Goal: Task Accomplishment & Management: Manage account settings

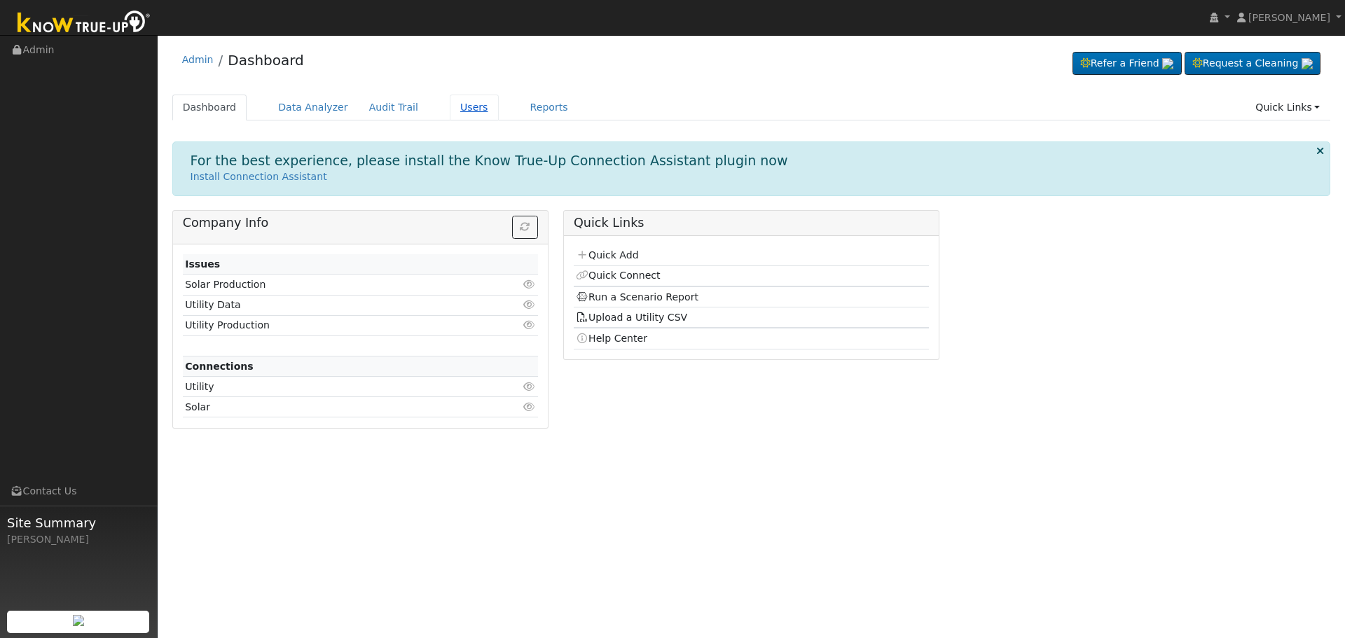
click at [467, 113] on link "Users" at bounding box center [474, 108] width 49 height 26
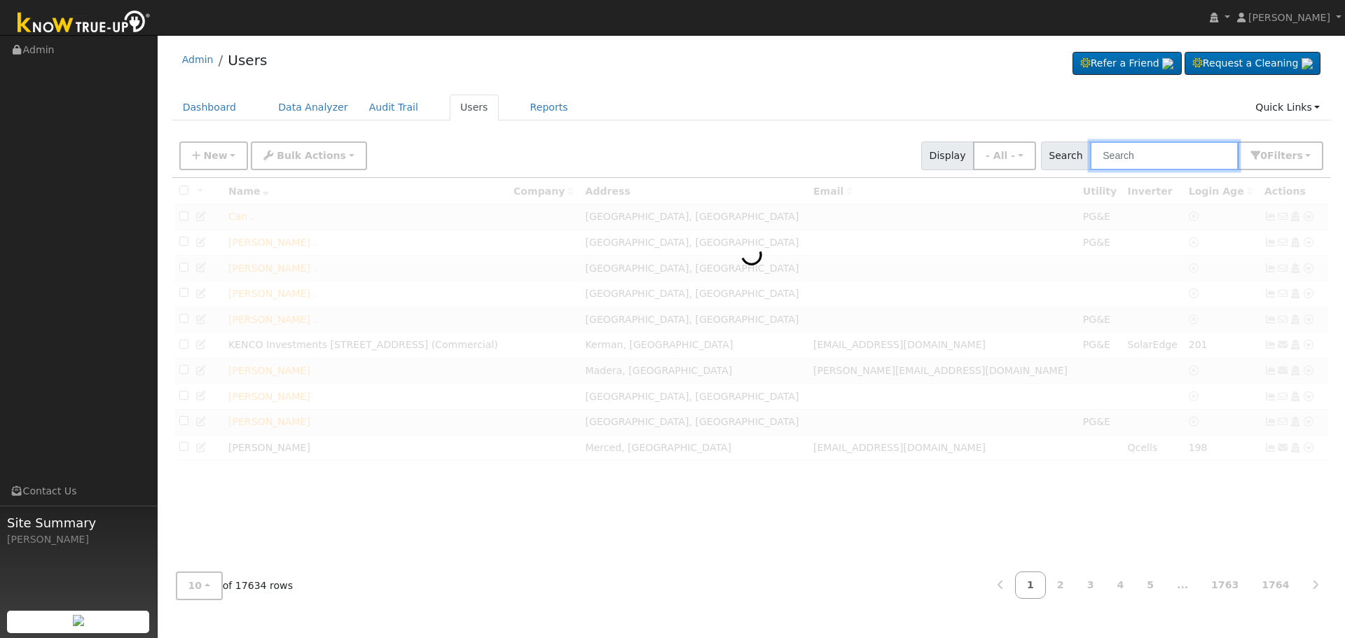
click at [1141, 153] on input "text" at bounding box center [1164, 156] width 149 height 29
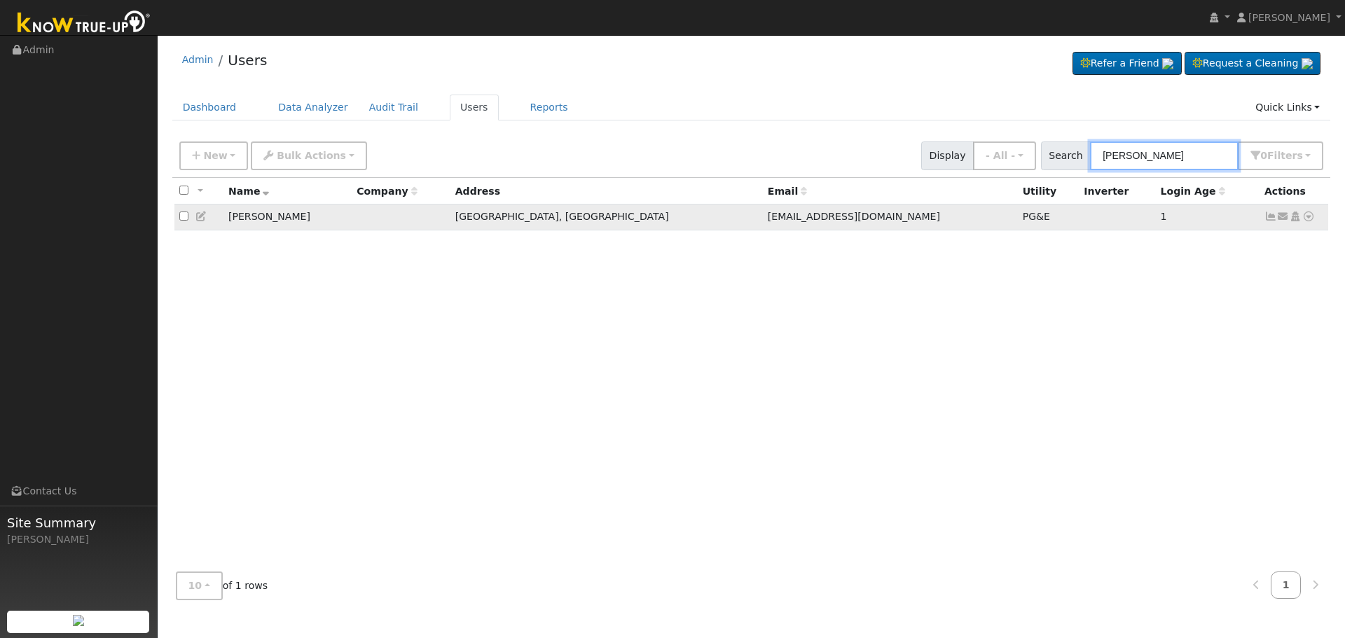
type input "[PERSON_NAME]"
click at [1270, 216] on icon at bounding box center [1271, 217] width 13 height 10
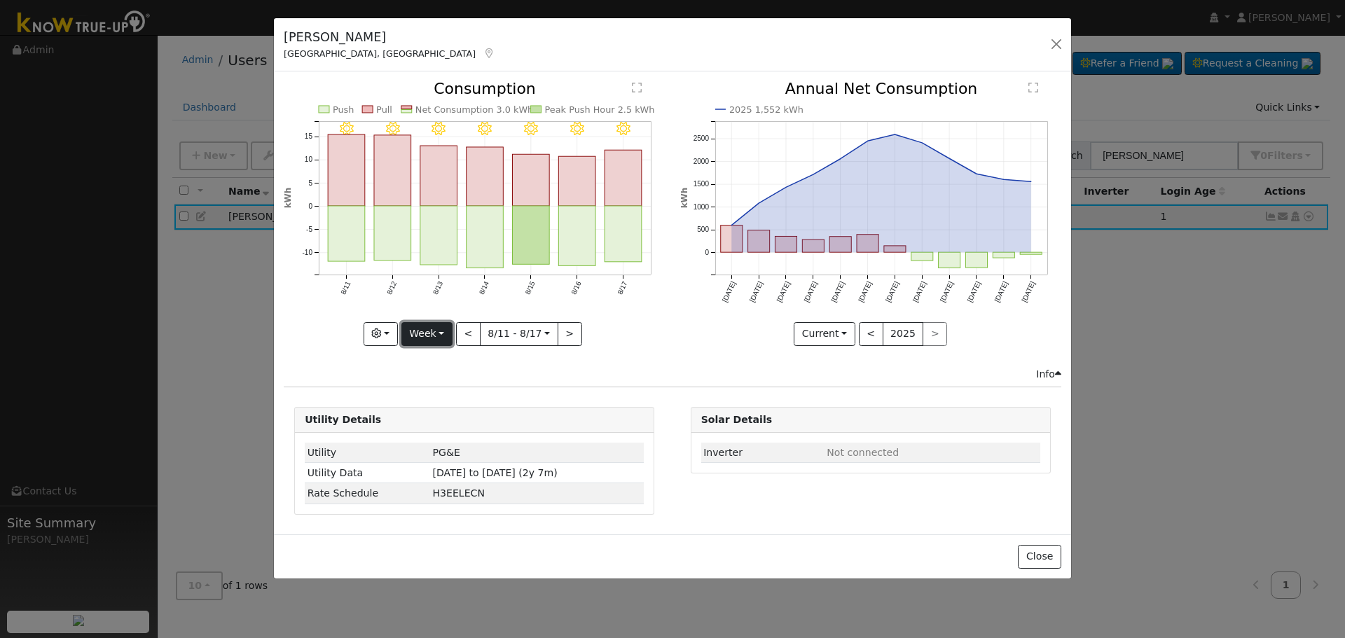
click at [430, 336] on button "Week" at bounding box center [427, 334] width 51 height 24
click at [430, 357] on link "Day" at bounding box center [450, 363] width 97 height 20
type input "[DATE]"
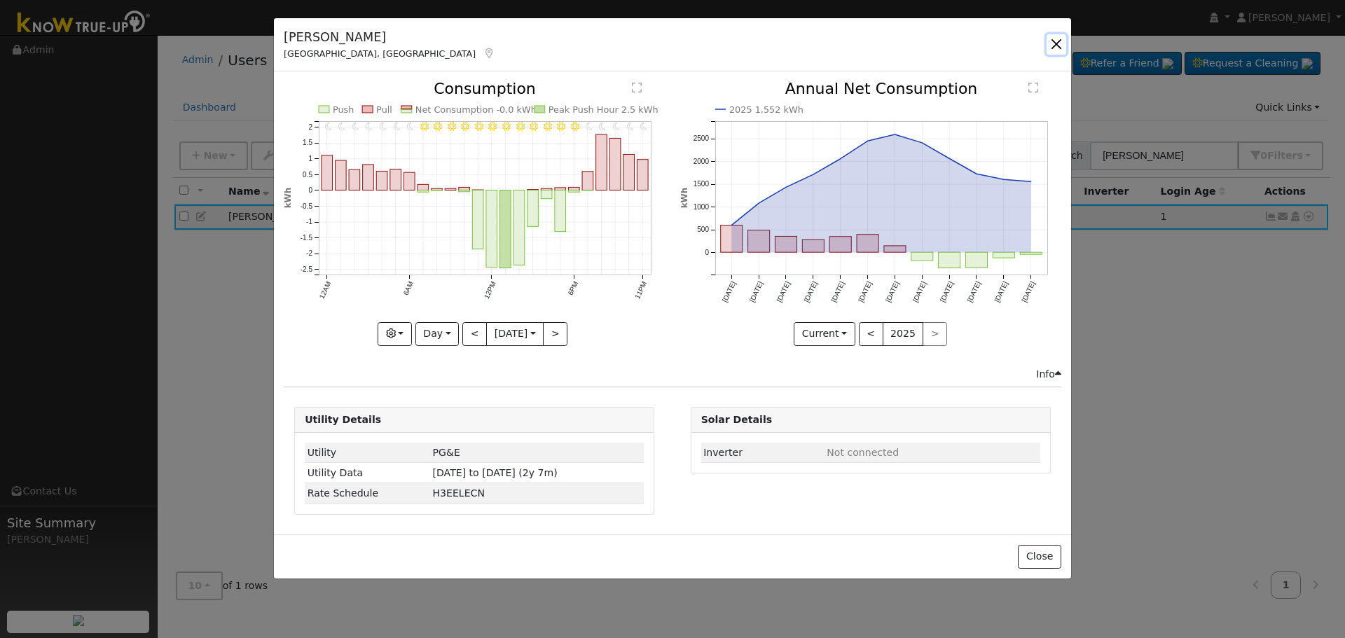
click at [1059, 39] on button "button" at bounding box center [1057, 44] width 20 height 20
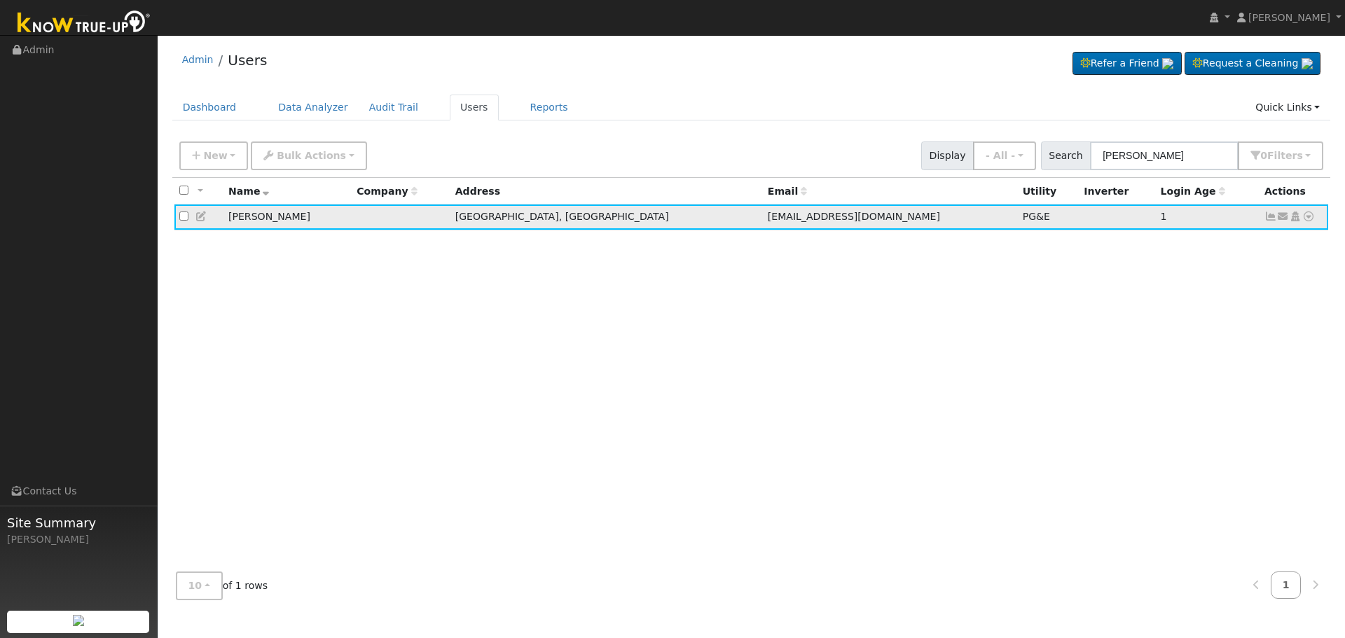
click at [1272, 221] on icon at bounding box center [1271, 217] width 13 height 10
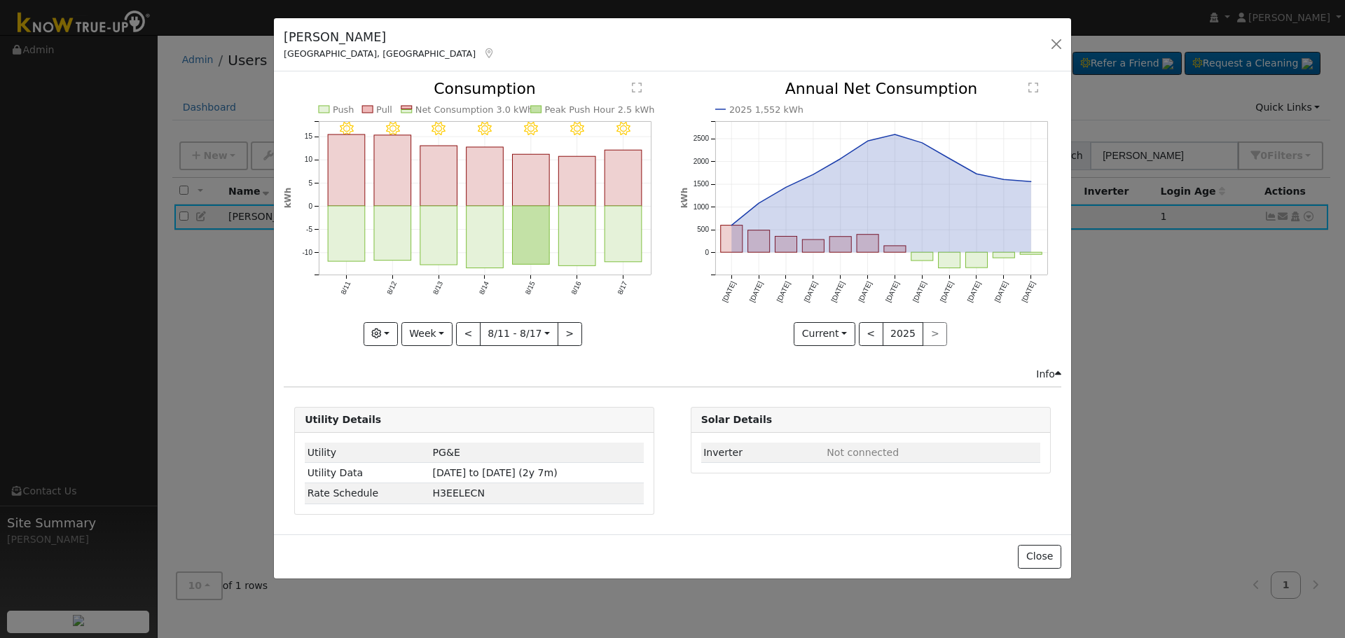
click at [1062, 555] on div "Close" at bounding box center [672, 557] width 797 height 44
click at [1030, 545] on button "Close" at bounding box center [1039, 557] width 43 height 24
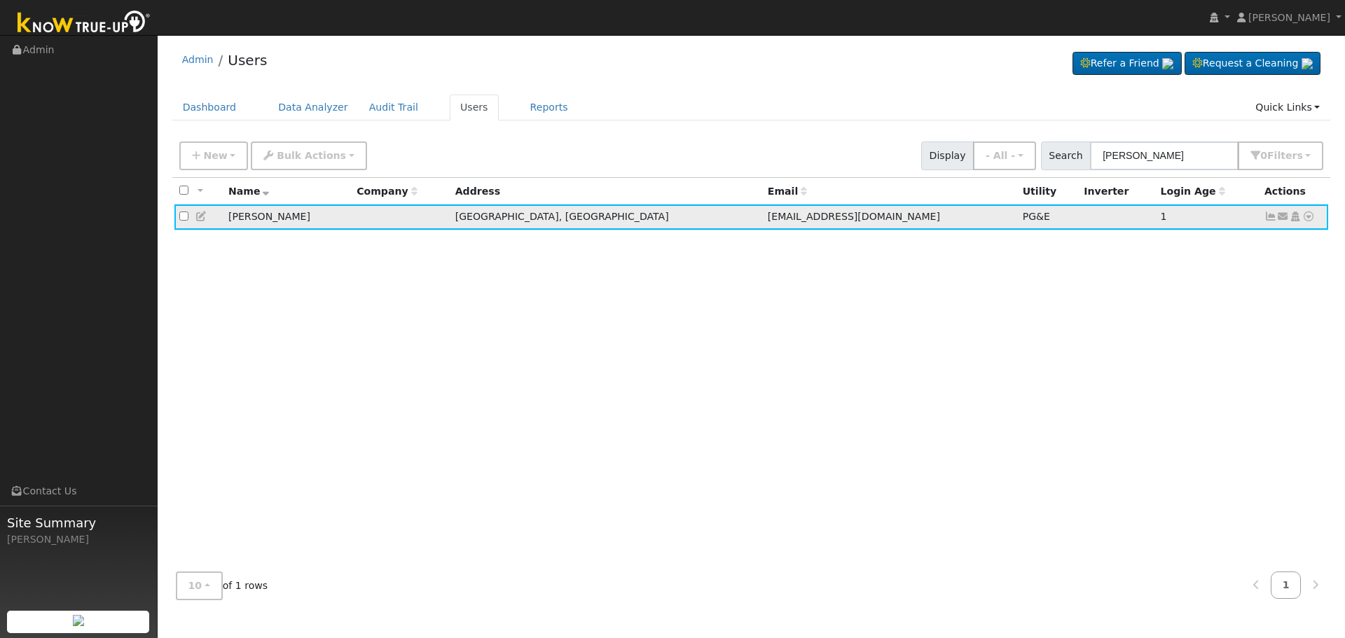
click at [1275, 221] on icon at bounding box center [1271, 217] width 13 height 10
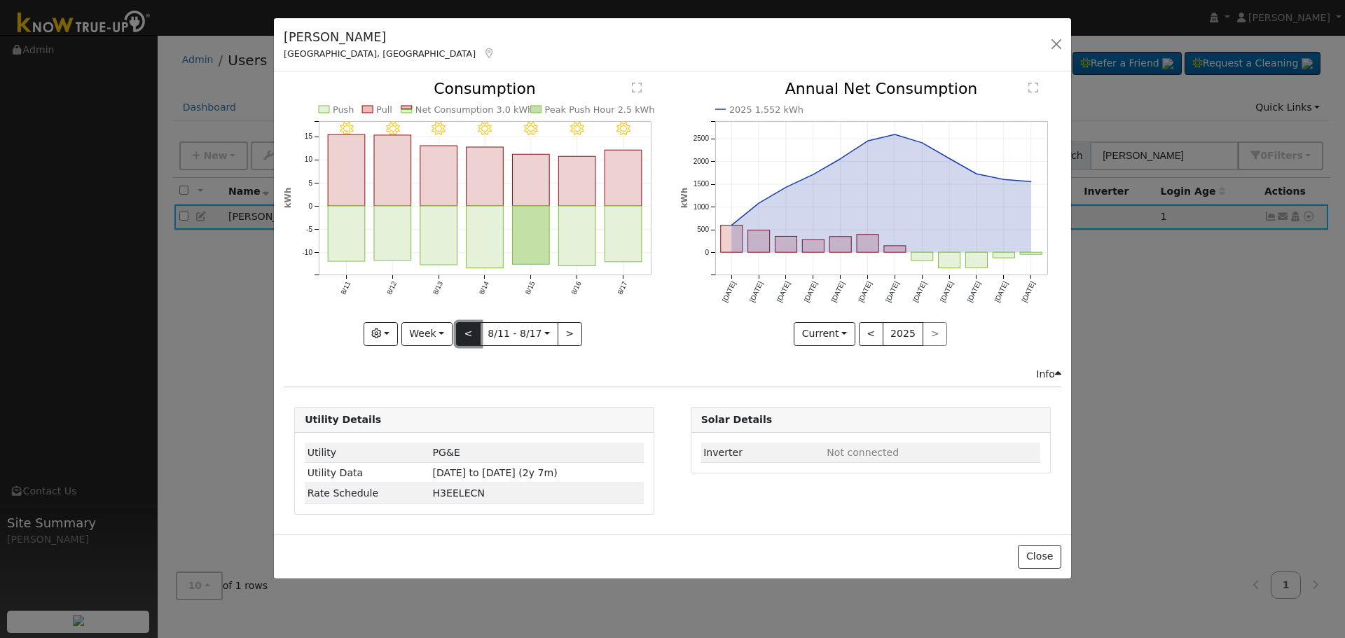
click at [465, 339] on button "<" at bounding box center [468, 334] width 25 height 24
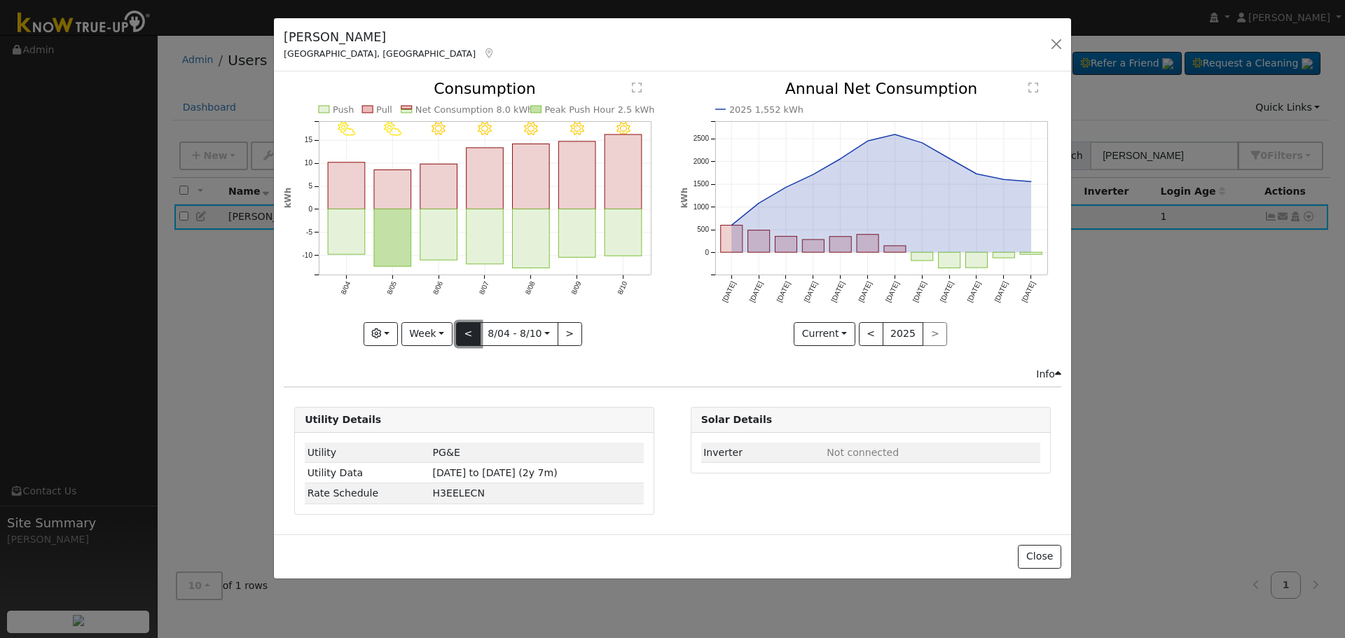
click at [465, 339] on button "<" at bounding box center [468, 334] width 25 height 24
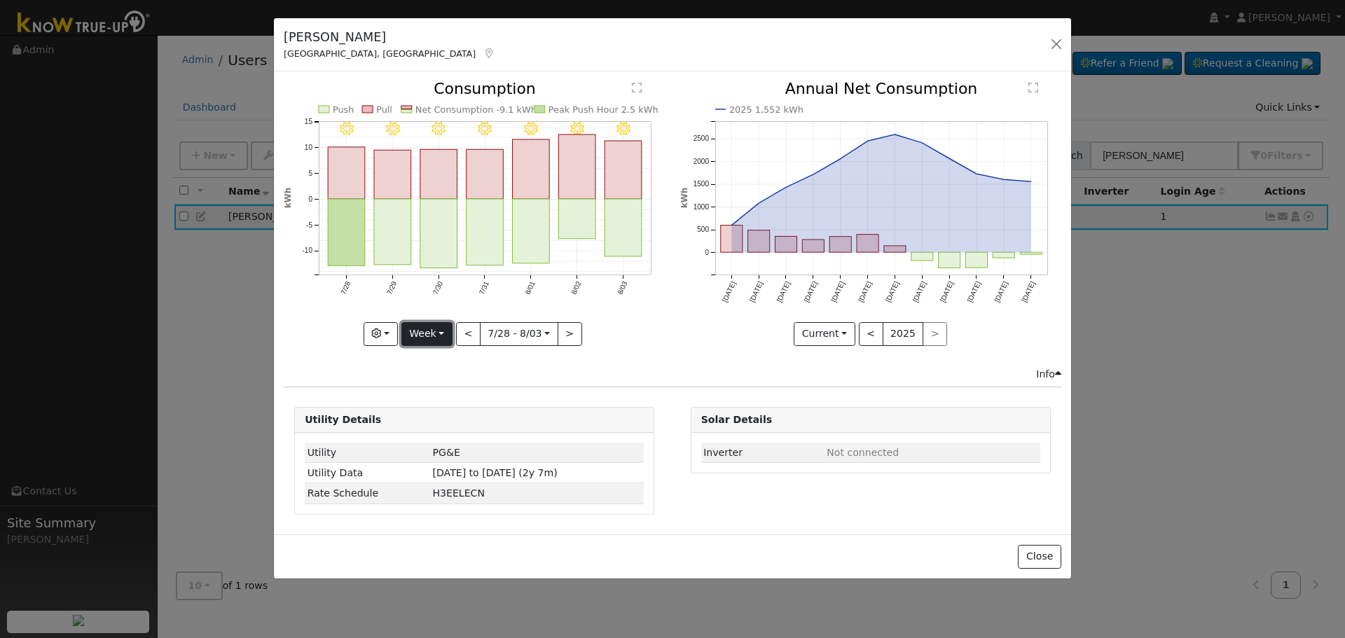
click at [429, 339] on button "Week" at bounding box center [427, 334] width 51 height 24
click at [435, 359] on link "Day" at bounding box center [450, 363] width 97 height 20
type input "[DATE]"
